Goal: Find specific page/section: Find specific page/section

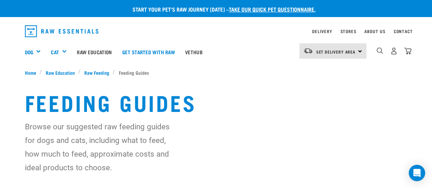
click at [282, 90] on h1 "Feeding Guides" at bounding box center [216, 102] width 383 height 25
click at [351, 30] on link "Stores" at bounding box center [349, 31] width 16 height 2
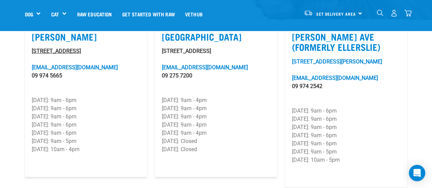
scroll to position [191, 0]
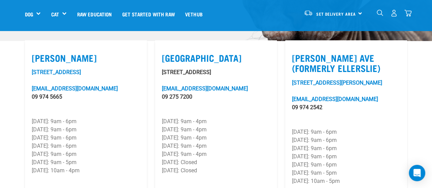
click at [64, 49] on article "Grey Lynn 401B Richmond Road greylynn@rawessentials.co.nz 09 974 5665 Monday: 9…" at bounding box center [86, 119] width 122 height 158
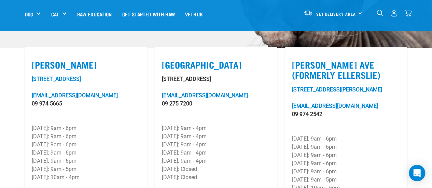
scroll to position [161, 0]
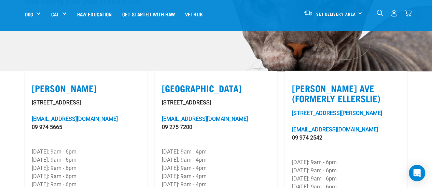
click at [64, 100] on link "[STREET_ADDRESS]" at bounding box center [56, 102] width 49 height 6
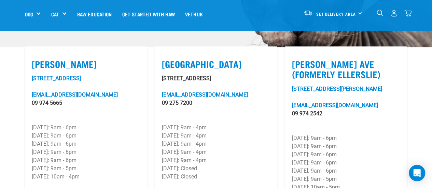
scroll to position [184, 0]
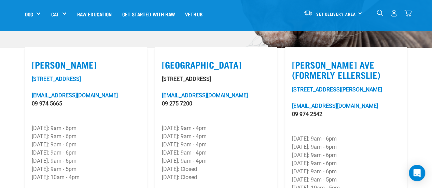
click at [187, 61] on label "[GEOGRAPHIC_DATA]" at bounding box center [216, 64] width 108 height 11
click at [166, 58] on input "[GEOGRAPHIC_DATA]" at bounding box center [164, 56] width 4 height 4
checkbox input "true"
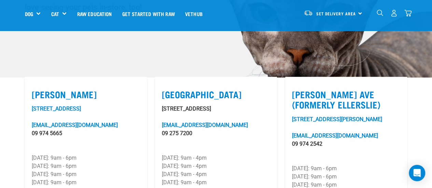
scroll to position [154, 0]
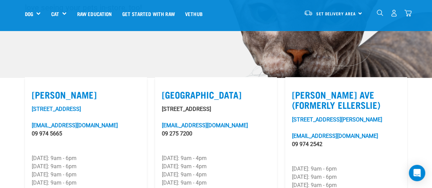
click at [54, 97] on label "[PERSON_NAME]" at bounding box center [86, 94] width 108 height 11
click at [36, 88] on input "[PERSON_NAME]" at bounding box center [34, 86] width 4 height 4
checkbox input "true"
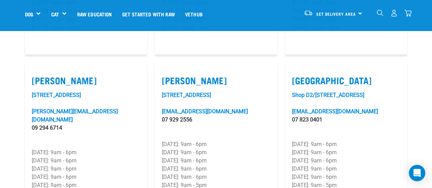
scroll to position [666, 0]
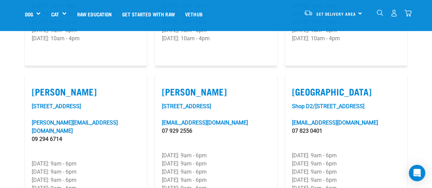
click at [358, 16] on div "Set Delivery Area North Island South Island" at bounding box center [333, 12] width 67 height 15
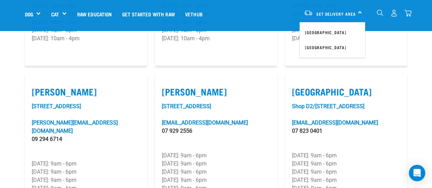
click at [421, 62] on section "Grey Lynn 401B Richmond Road greylynn@rawessentials.co.nz 09 974 5665 Monday: 9…" at bounding box center [216, 69] width 432 height 1016
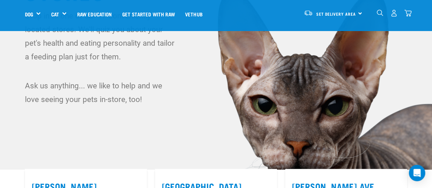
scroll to position [0, 0]
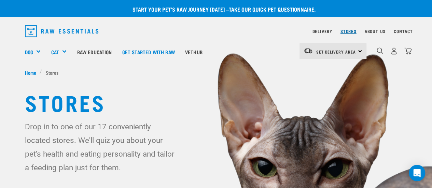
click at [349, 32] on link "Stores" at bounding box center [349, 31] width 16 height 2
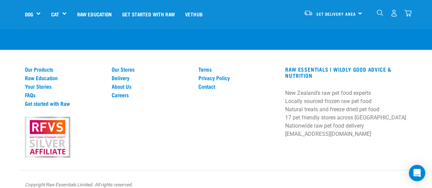
scroll to position [1381, 0]
click at [133, 66] on link "Our Stores" at bounding box center [151, 69] width 79 height 6
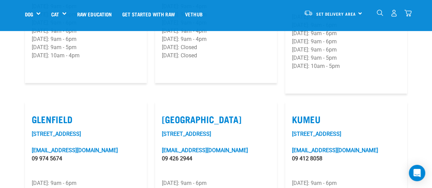
scroll to position [307, 0]
click at [184, 122] on label "[GEOGRAPHIC_DATA]" at bounding box center [216, 119] width 108 height 11
click at [166, 113] on input "[GEOGRAPHIC_DATA]" at bounding box center [164, 110] width 4 height 4
checkbox input "true"
click at [191, 134] on link "[STREET_ADDRESS]" at bounding box center [186, 133] width 49 height 6
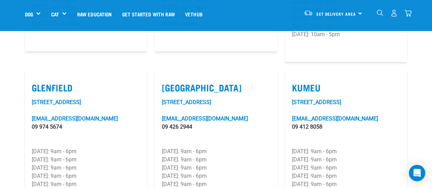
scroll to position [337, 0]
